Goal: Transaction & Acquisition: Subscribe to service/newsletter

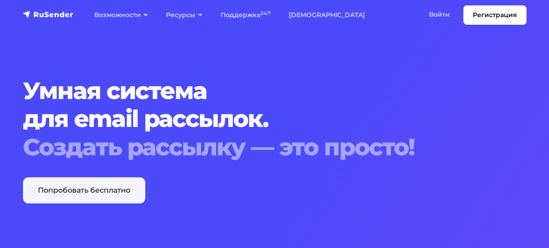
click at [103, 184] on link "Попробовать бесплатно" at bounding box center [84, 191] width 122 height 26
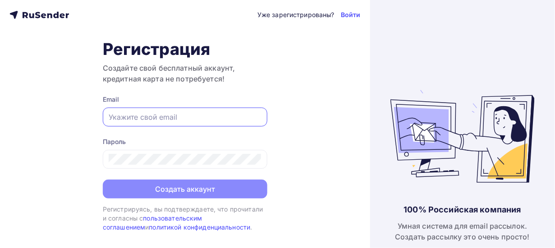
click at [186, 119] on input "text" at bounding box center [185, 117] width 153 height 11
type input "info@schottgroup.by"
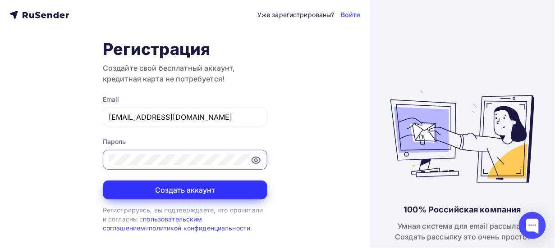
click at [188, 183] on button "Создать аккаунт" at bounding box center [185, 190] width 165 height 19
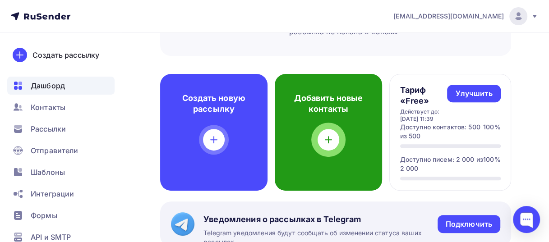
scroll to position [270, 0]
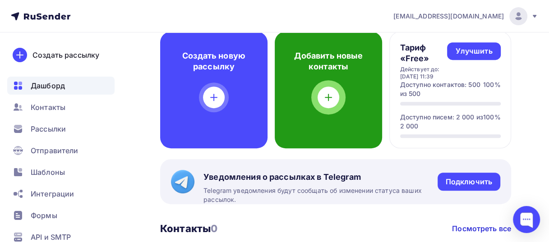
click at [329, 101] on icon at bounding box center [328, 97] width 11 height 11
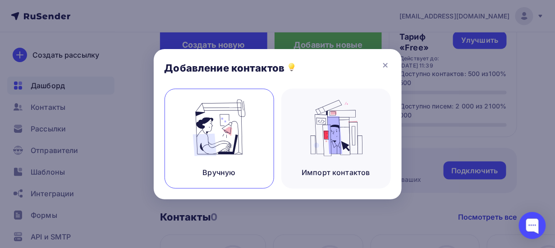
click at [210, 123] on img at bounding box center [219, 128] width 60 height 57
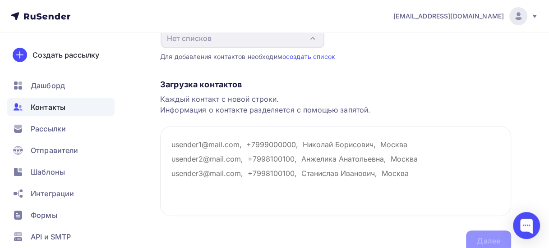
scroll to position [135, 0]
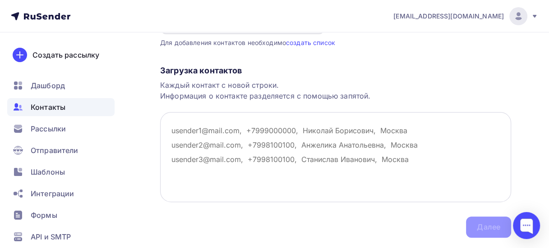
click at [257, 133] on textarea at bounding box center [335, 157] width 351 height 90
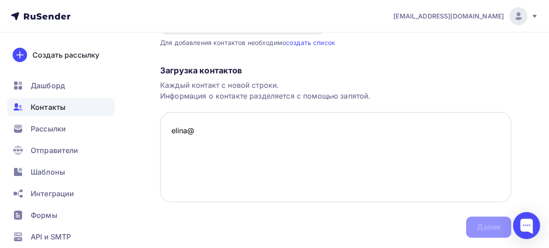
drag, startPoint x: 198, startPoint y: 129, endPoint x: 169, endPoint y: 128, distance: 29.8
click at [169, 128] on textarea "elina@" at bounding box center [335, 157] width 351 height 90
paste textarea "[PERSON_NAME][EMAIL_ADDRESS][DOMAIN_NAME]"
click at [350, 169] on textarea "[PERSON_NAME][EMAIL_ADDRESS][DOMAIN_NAME]" at bounding box center [335, 157] width 351 height 90
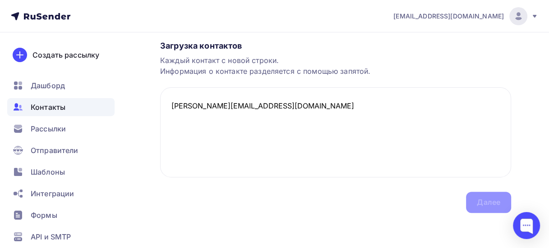
click at [348, 184] on div "Загрузка контактов Каждый контакт с новой строки. Информация о контакте разделя…" at bounding box center [335, 118] width 351 height 191
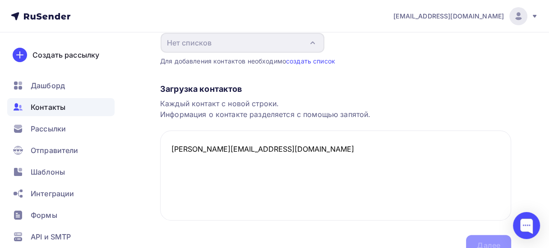
scroll to position [70, 0]
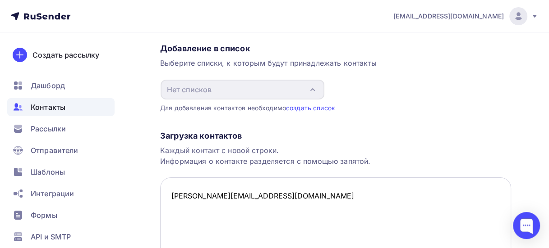
click at [278, 193] on textarea "[PERSON_NAME][EMAIL_ADDRESS][DOMAIN_NAME]" at bounding box center [335, 223] width 351 height 90
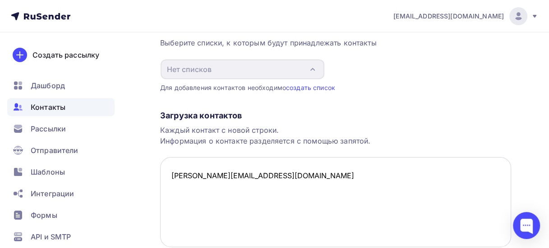
scroll to position [160, 0]
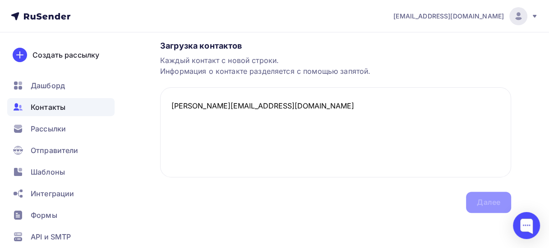
click at [486, 204] on div "Загрузка контактов Каждый контакт с новой строки. Информация о контакте разделя…" at bounding box center [335, 118] width 351 height 191
click at [302, 105] on textarea "[PERSON_NAME][EMAIL_ADDRESS][DOMAIN_NAME]" at bounding box center [335, 132] width 351 height 90
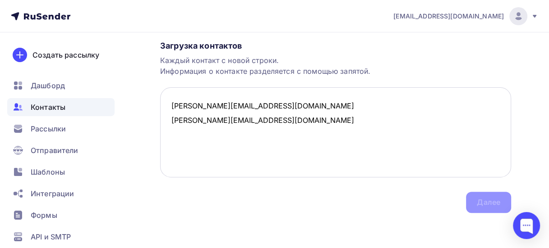
click at [368, 128] on textarea "[PERSON_NAME][EMAIL_ADDRESS][DOMAIN_NAME] [PERSON_NAME][EMAIL_ADDRESS][DOMAIN_N…" at bounding box center [335, 132] width 351 height 90
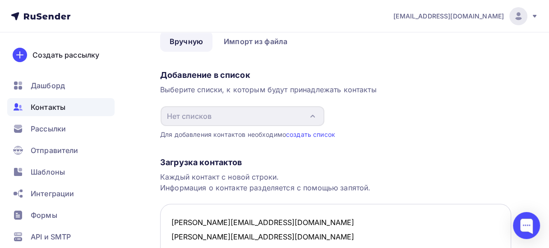
scroll to position [0, 0]
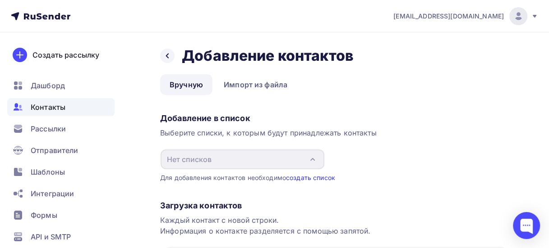
type textarea "[PERSON_NAME][EMAIL_ADDRESS][DOMAIN_NAME] [PERSON_NAME][EMAIL_ADDRESS][DOMAIN_N…"
click at [321, 179] on link "создать список" at bounding box center [310, 178] width 49 height 8
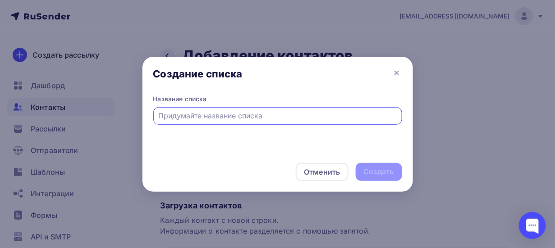
click at [188, 116] on input "text" at bounding box center [277, 115] width 238 height 11
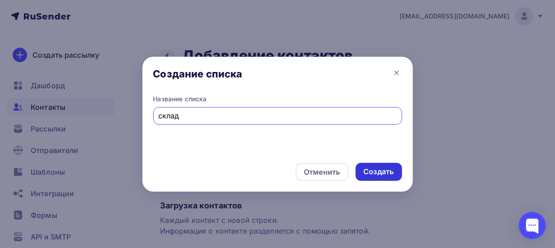
type input "склад"
click at [389, 169] on div "Создать" at bounding box center [379, 172] width 30 height 10
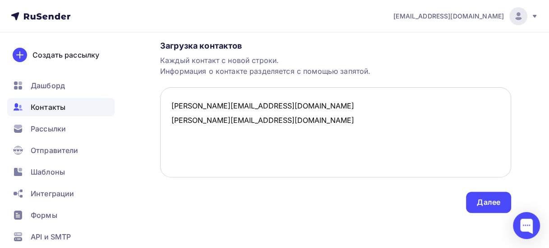
scroll to position [147, 0]
click at [490, 202] on div "Далее" at bounding box center [487, 202] width 23 height 10
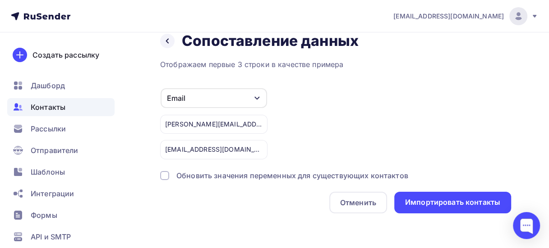
scroll to position [0, 0]
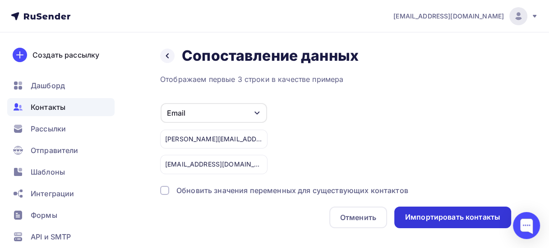
click at [438, 215] on div "Импортировать контакты" at bounding box center [452, 217] width 95 height 10
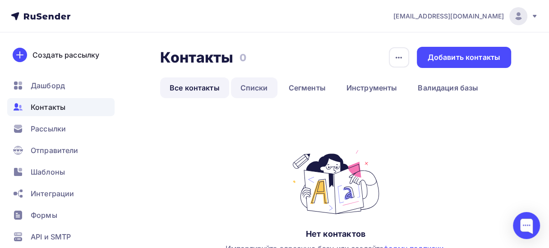
click at [252, 91] on link "Списки" at bounding box center [254, 88] width 46 height 21
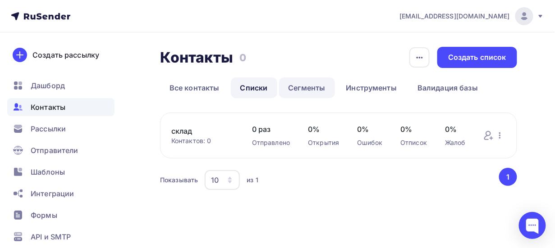
click at [325, 91] on link "Сегменты" at bounding box center [307, 88] width 56 height 21
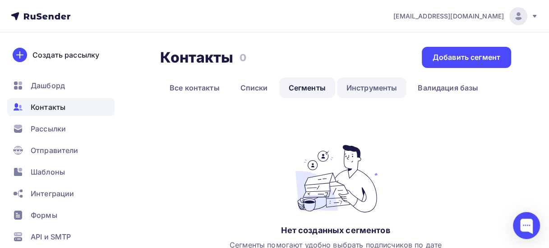
click at [358, 90] on link "Инструменты" at bounding box center [372, 88] width 70 height 21
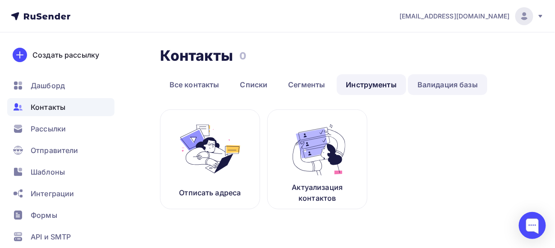
click at [424, 85] on link "Валидация базы" at bounding box center [447, 84] width 79 height 21
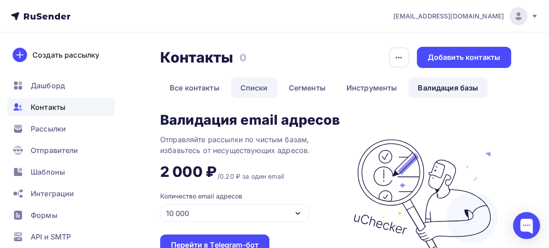
click at [261, 87] on link "Списки" at bounding box center [254, 88] width 46 height 21
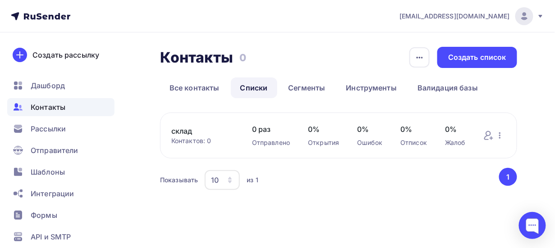
click at [180, 132] on link "склад" at bounding box center [202, 131] width 63 height 11
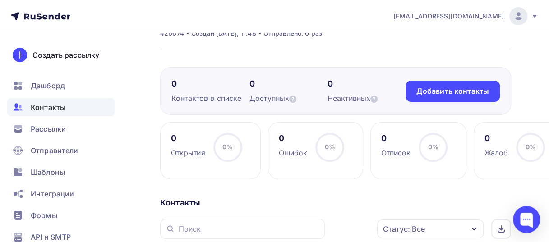
scroll to position [180, 0]
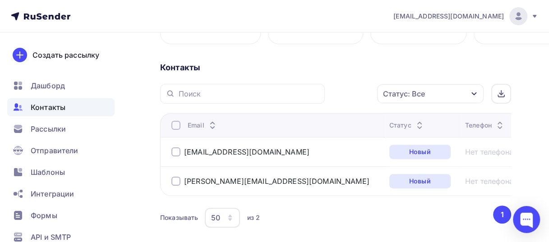
click at [174, 182] on div at bounding box center [175, 181] width 9 height 9
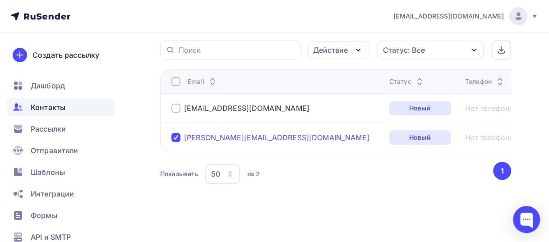
scroll to position [225, 0]
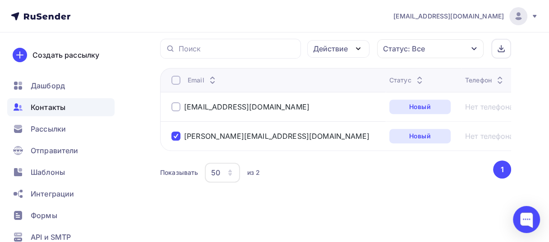
click at [221, 171] on div "50" at bounding box center [222, 173] width 35 height 20
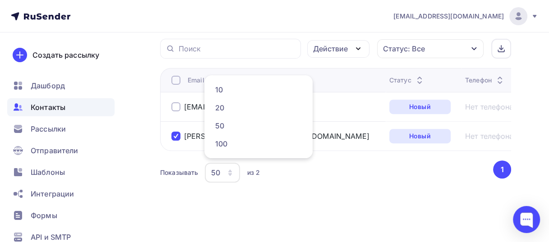
click at [225, 170] on div "50" at bounding box center [222, 173] width 35 height 20
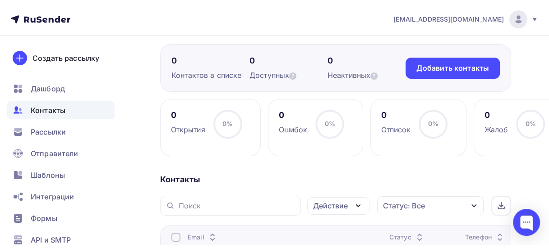
scroll to position [0, 0]
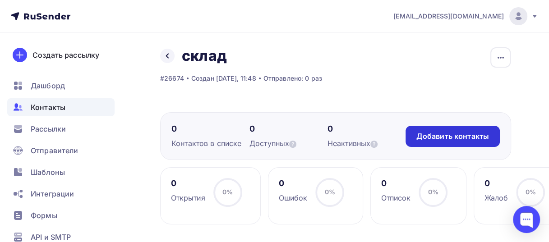
click at [433, 137] on div "Добавить контакты" at bounding box center [452, 136] width 73 height 10
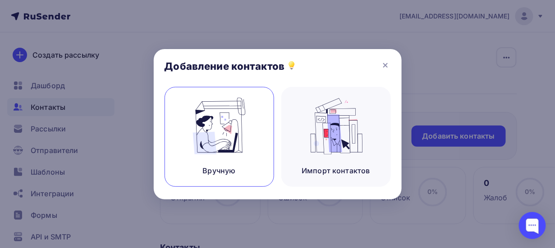
click at [227, 127] on img at bounding box center [219, 126] width 60 height 57
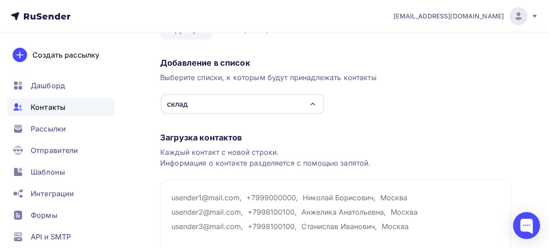
scroll to position [135, 0]
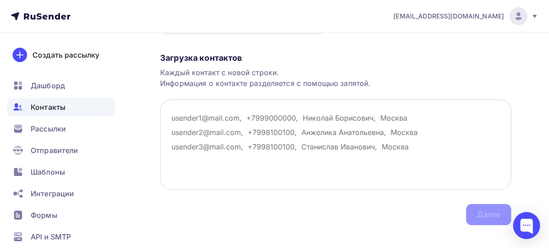
click at [211, 114] on textarea at bounding box center [335, 145] width 351 height 90
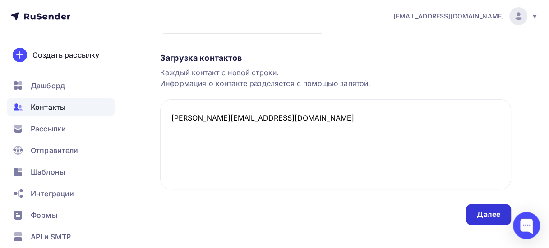
type textarea "[PERSON_NAME][EMAIL_ADDRESS][DOMAIN_NAME]"
click at [476, 217] on div "Далее" at bounding box center [488, 214] width 45 height 21
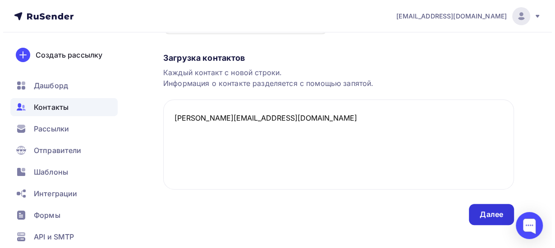
scroll to position [0, 0]
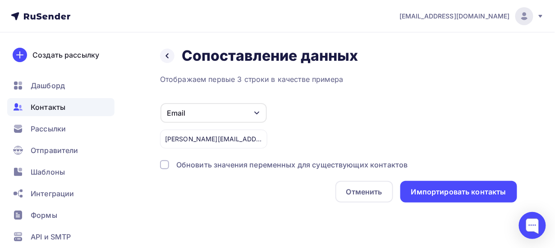
click at [166, 166] on div at bounding box center [164, 164] width 9 height 9
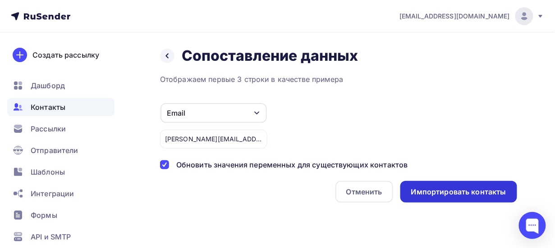
click at [442, 197] on div "Импортировать контакты" at bounding box center [458, 192] width 117 height 22
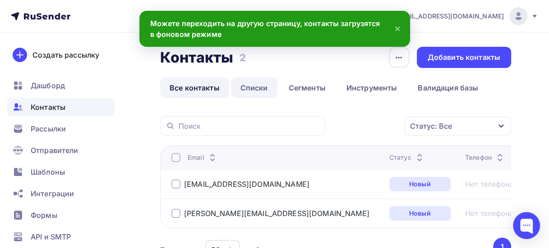
click at [256, 86] on link "Списки" at bounding box center [254, 88] width 46 height 21
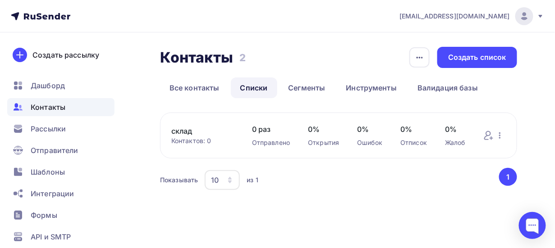
click at [227, 180] on icon "button" at bounding box center [229, 180] width 7 height 7
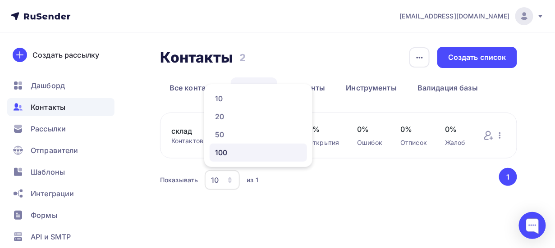
click at [224, 155] on div "100" at bounding box center [258, 152] width 87 height 11
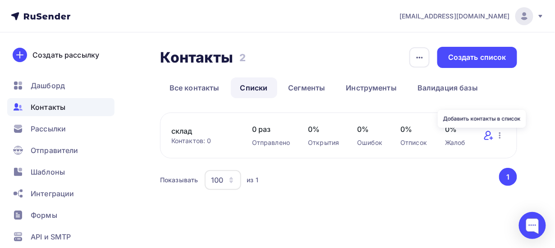
click at [491, 137] on icon at bounding box center [488, 135] width 11 height 11
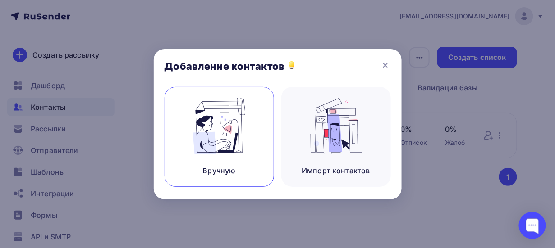
click at [224, 132] on img at bounding box center [219, 126] width 60 height 57
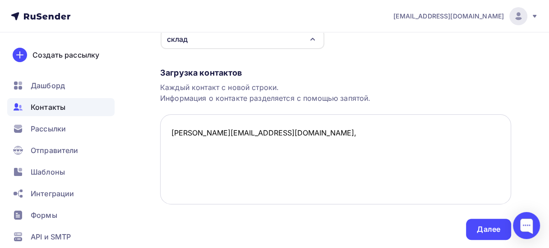
scroll to position [147, 0]
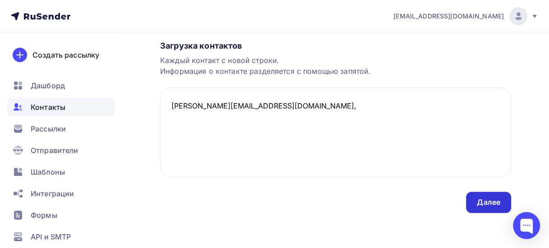
type textarea "[PERSON_NAME][EMAIL_ADDRESS][DOMAIN_NAME],"
click at [485, 198] on div "Далее" at bounding box center [487, 202] width 23 height 10
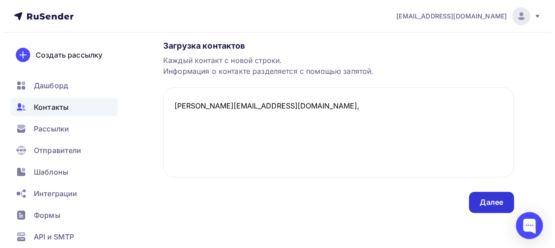
scroll to position [0, 0]
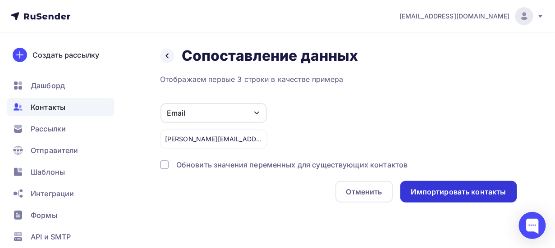
click at [466, 192] on div "Импортировать контакты" at bounding box center [458, 192] width 95 height 10
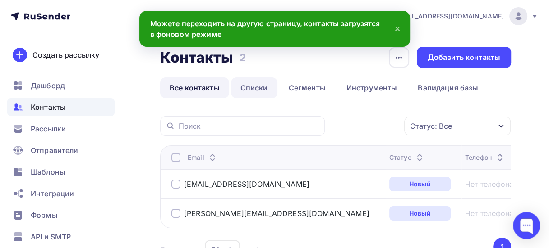
click at [251, 88] on link "Списки" at bounding box center [254, 88] width 46 height 21
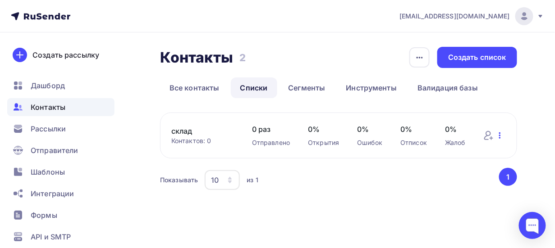
click at [502, 138] on icon "button" at bounding box center [499, 135] width 11 height 11
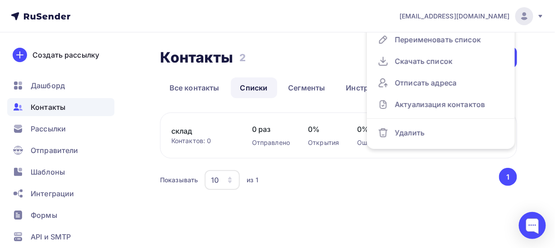
click at [407, 191] on div "Показывать 10 10 20 50 100 из 1 ‹ 1 ›" at bounding box center [338, 180] width 357 height 24
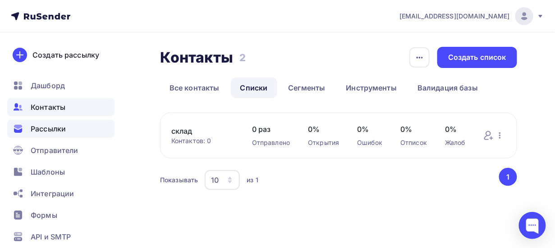
click at [51, 132] on span "Рассылки" at bounding box center [48, 128] width 35 height 11
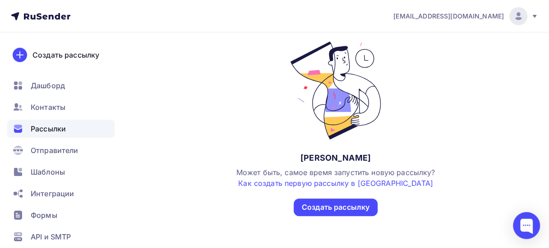
scroll to position [192, 0]
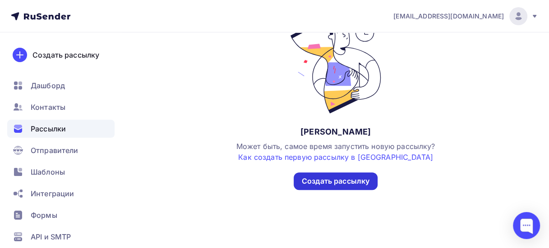
click at [323, 186] on div "Создать рассылку" at bounding box center [336, 181] width 68 height 10
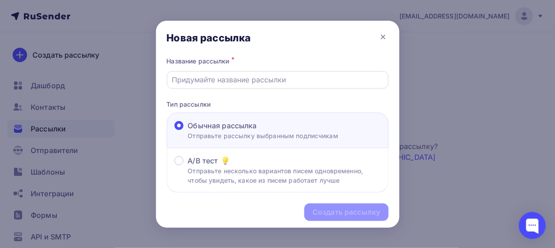
click at [283, 82] on input "text" at bounding box center [277, 79] width 211 height 11
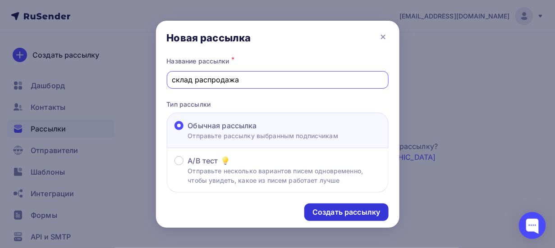
type input "склад распродажа"
click at [337, 212] on div "Создать рассылку" at bounding box center [346, 212] width 68 height 10
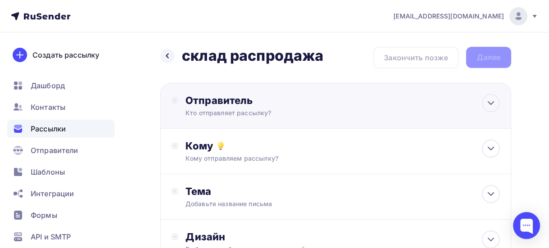
click at [321, 112] on div "Кто отправляет рассылку?" at bounding box center [273, 113] width 176 height 9
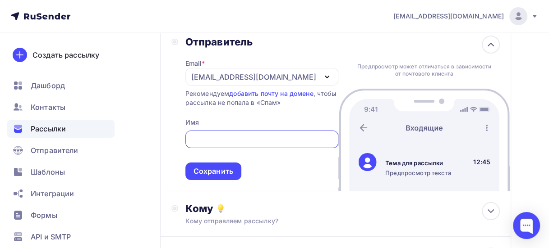
scroll to position [45, 0]
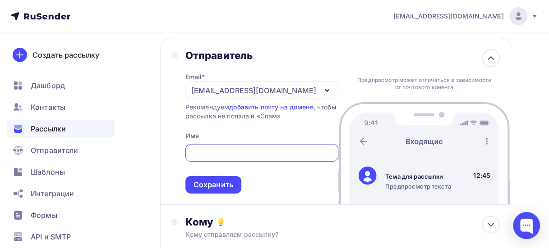
click at [206, 154] on input "text" at bounding box center [261, 153] width 142 height 11
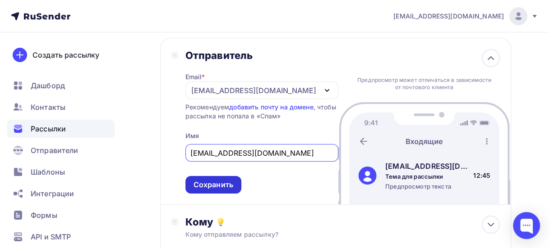
click at [219, 187] on div "Сохранить" at bounding box center [213, 185] width 40 height 10
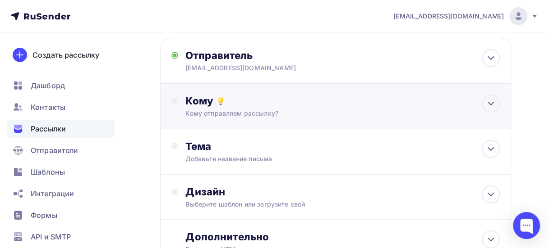
click at [338, 119] on div "Кому Кому отправляем рассылку? Списки получателей Выберите список Все списки id…" at bounding box center [335, 107] width 351 height 46
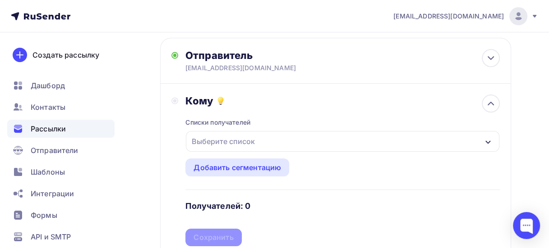
click at [255, 143] on div "Выберите список" at bounding box center [223, 141] width 70 height 16
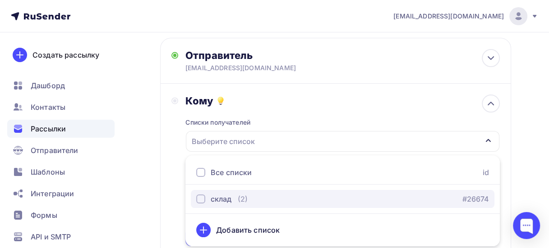
click at [241, 198] on div "(2)" at bounding box center [243, 199] width 10 height 11
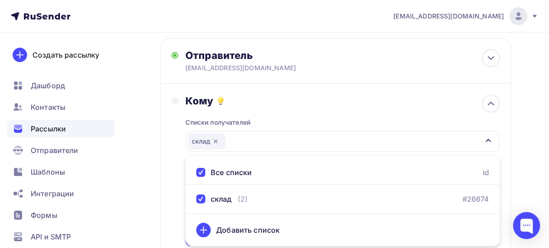
click at [198, 170] on div at bounding box center [200, 172] width 9 height 9
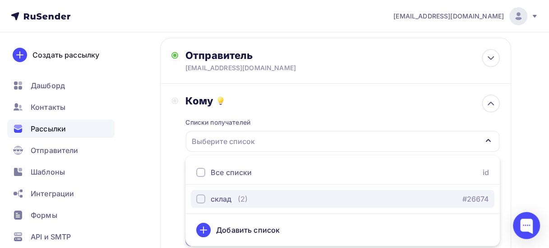
click at [201, 198] on div "button" at bounding box center [200, 199] width 9 height 9
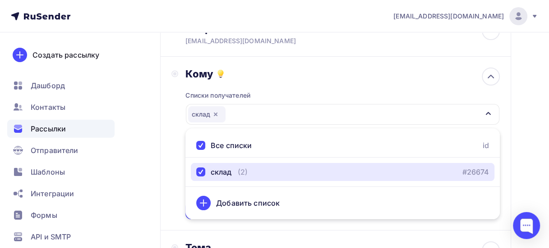
scroll to position [90, 0]
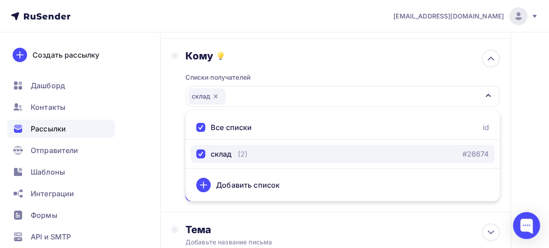
click at [255, 155] on div "склад (2) #26674" at bounding box center [342, 154] width 293 height 11
click at [256, 157] on div "склад (2) #26674" at bounding box center [342, 154] width 293 height 11
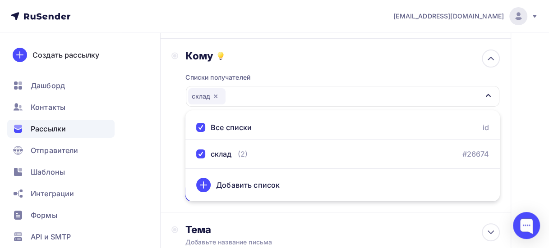
click at [165, 160] on div "Кому Списки получателей склад Все списки id склад (2) #26674 Добавить список До…" at bounding box center [335, 126] width 351 height 174
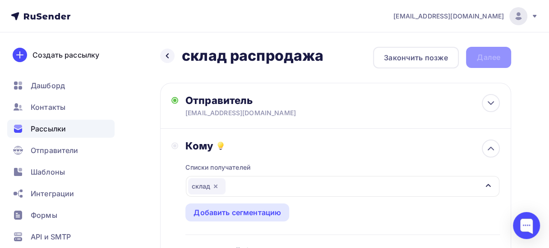
scroll to position [0, 0]
click at [254, 105] on div "Отправитель" at bounding box center [282, 100] width 195 height 13
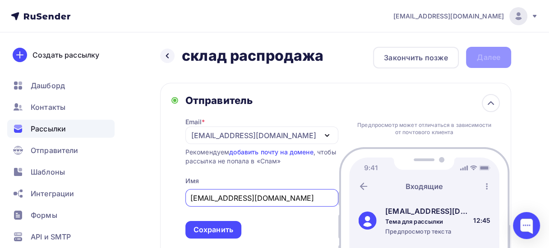
drag, startPoint x: 265, startPoint y: 200, endPoint x: 152, endPoint y: 194, distance: 113.3
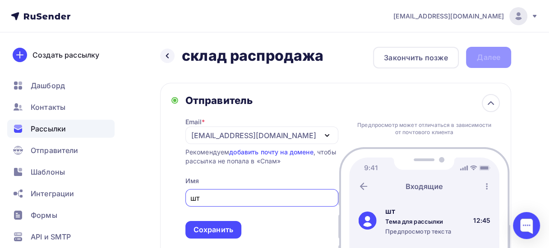
type input "ш"
type input "[EMAIL_ADDRESS][DOMAIN_NAME]"
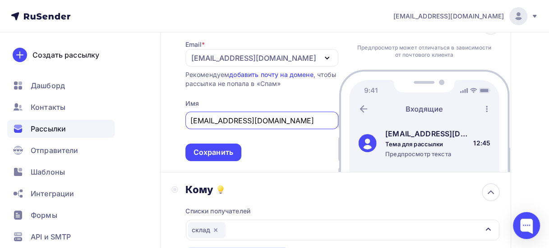
scroll to position [90, 0]
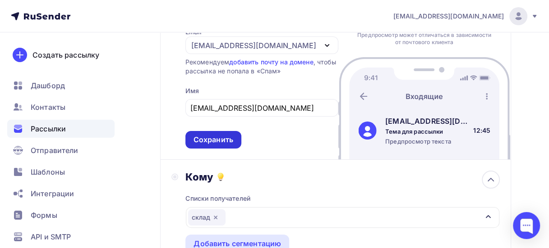
click at [218, 145] on div "Сохранить" at bounding box center [213, 140] width 40 height 10
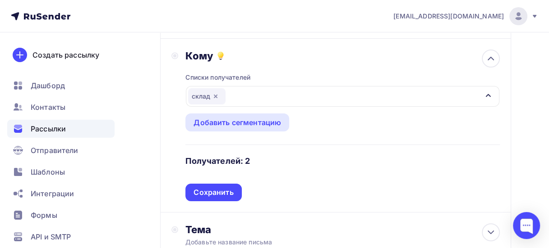
scroll to position [45, 0]
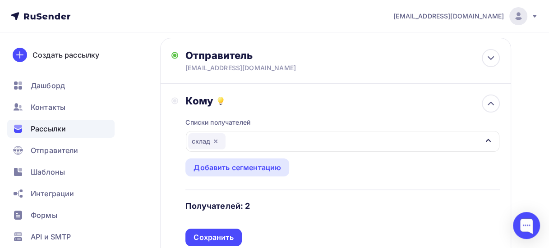
click at [229, 142] on div "склад" at bounding box center [342, 141] width 313 height 21
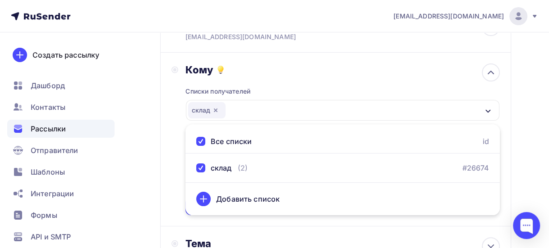
scroll to position [90, 0]
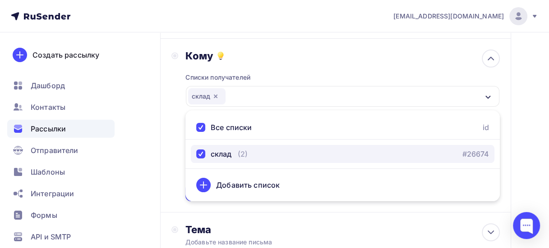
click at [227, 155] on div "склад" at bounding box center [220, 154] width 21 height 11
click at [208, 155] on div "склад" at bounding box center [213, 154] width 35 height 11
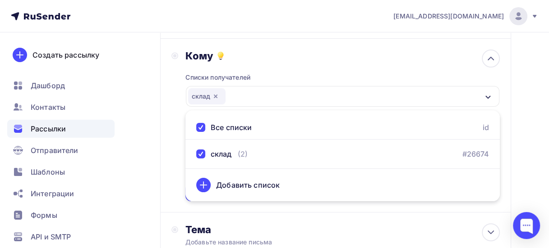
click at [167, 120] on div "Кому Списки получателей склад Все списки id склад (2) #26674 Добавить список До…" at bounding box center [335, 126] width 351 height 174
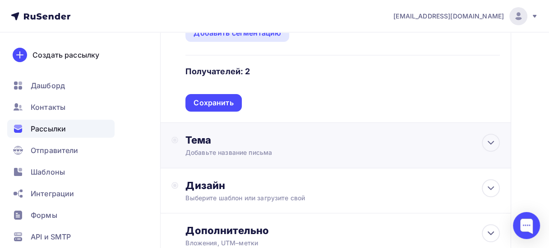
scroll to position [180, 0]
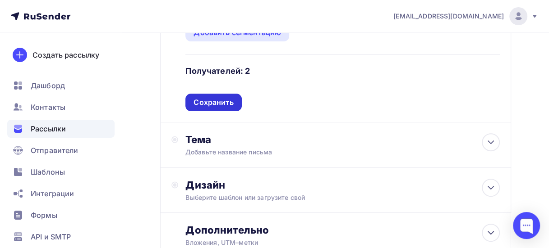
click at [226, 103] on div "Сохранить" at bounding box center [213, 102] width 40 height 10
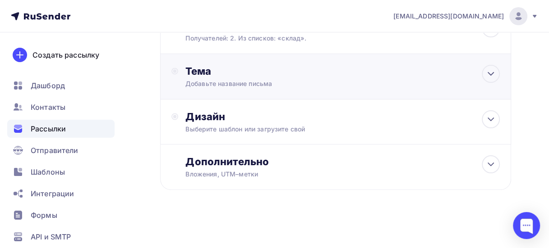
click at [219, 87] on div "Добавьте название письма" at bounding box center [265, 83] width 160 height 9
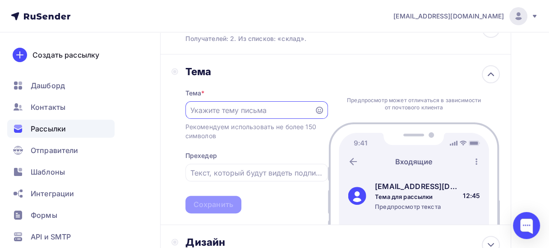
scroll to position [0, 0]
click at [225, 112] on input "text" at bounding box center [249, 110] width 119 height 11
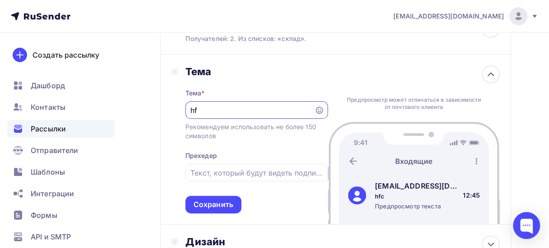
type input "h"
type input "распродажа склад"
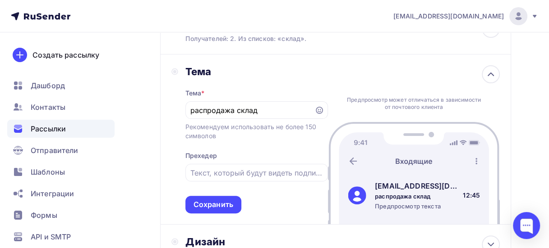
click at [266, 191] on div "Тема * распродажа склад Рекомендуем использовать не более 150 символов Прехедер…" at bounding box center [256, 146] width 142 height 136
click at [282, 178] on input "text" at bounding box center [256, 173] width 132 height 11
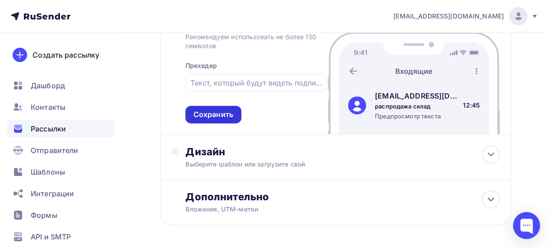
click at [215, 111] on div "Сохранить" at bounding box center [213, 115] width 40 height 10
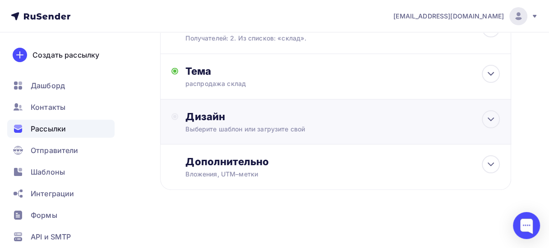
scroll to position [120, 0]
click at [268, 126] on div "Выберите шаблон или загрузите свой" at bounding box center [326, 129] width 283 height 9
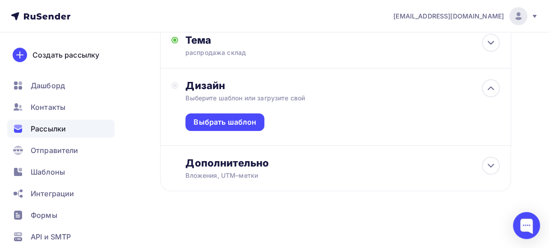
scroll to position [153, 0]
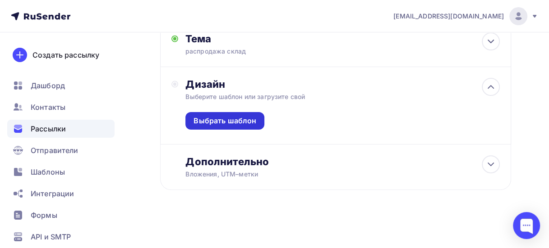
click at [222, 125] on div "Выбрать шаблон" at bounding box center [224, 121] width 63 height 10
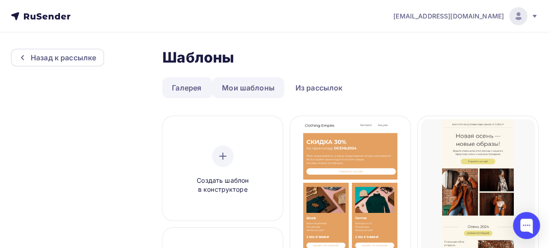
click at [251, 90] on link "Мои шаблоны" at bounding box center [248, 88] width 72 height 21
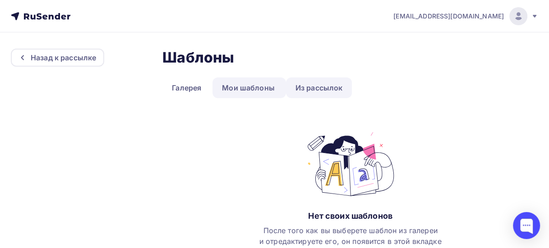
click at [313, 91] on link "Из рассылок" at bounding box center [319, 88] width 66 height 21
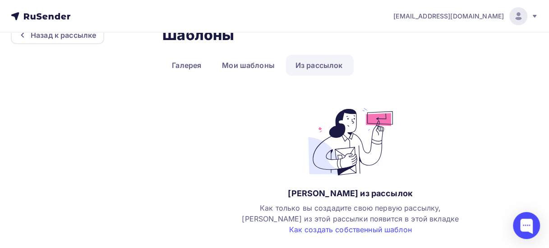
scroll to position [25, 0]
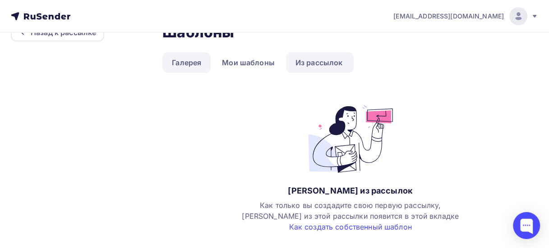
click at [195, 62] on link "Галерея" at bounding box center [186, 62] width 48 height 21
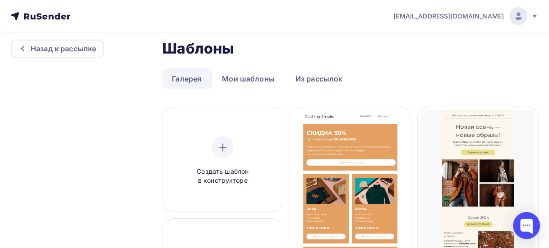
scroll to position [0, 0]
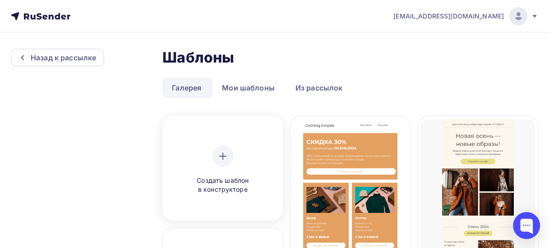
click at [231, 159] on div at bounding box center [223, 157] width 22 height 22
